Goal: Navigation & Orientation: Understand site structure

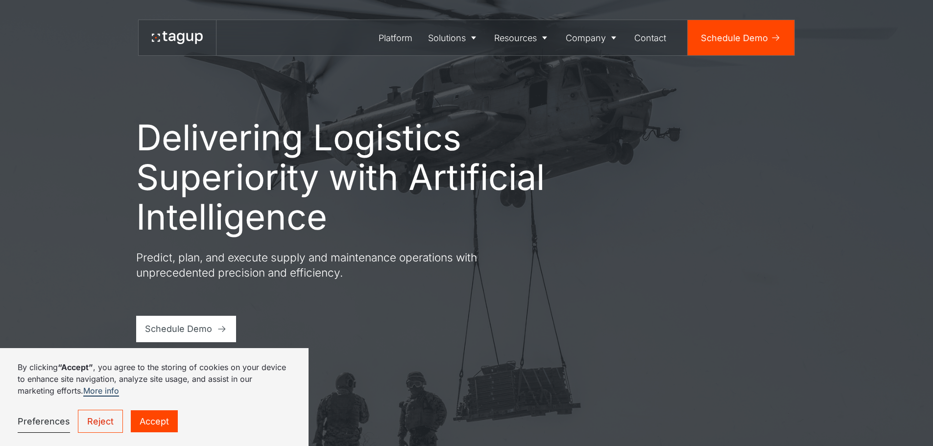
click at [112, 415] on link "Reject" at bounding box center [100, 421] width 45 height 23
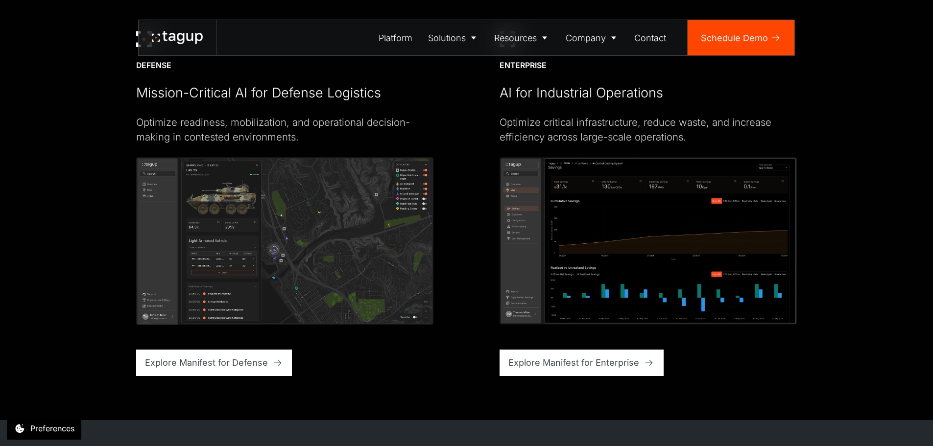
scroll to position [2595, 0]
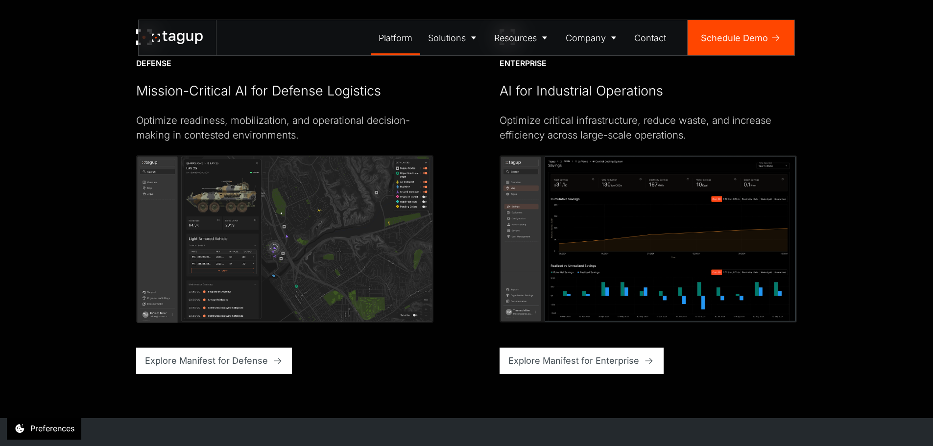
click at [394, 35] on div "Platform" at bounding box center [395, 37] width 34 height 13
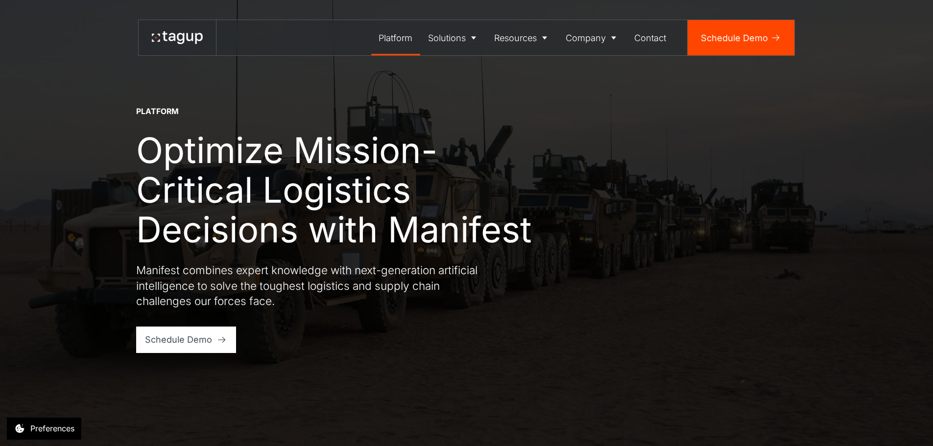
click at [751, 170] on div "Platform Optimize Mission-Critical Logistics Decisions with Manifest Manifest c…" at bounding box center [466, 229] width 661 height 247
click at [185, 25] on link at bounding box center [177, 37] width 77 height 35
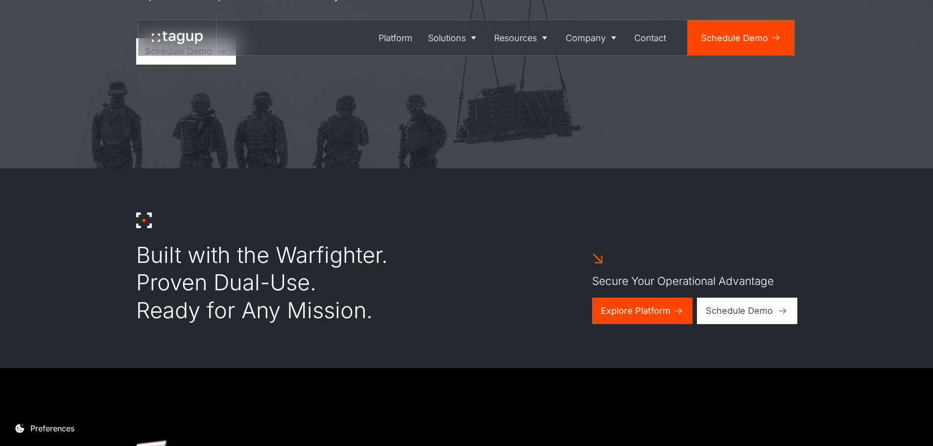
scroll to position [294, 0]
